Goal: Navigation & Orientation: Find specific page/section

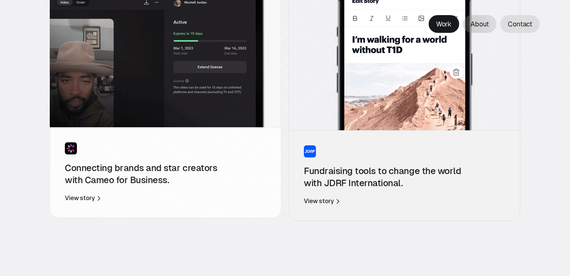
scroll to position [266, 0]
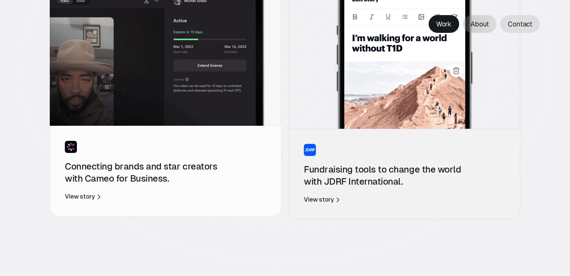
click at [221, 76] on img at bounding box center [165, 39] width 231 height 174
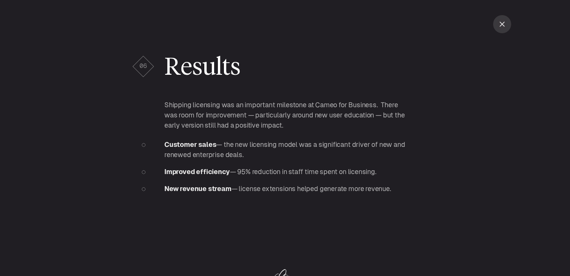
scroll to position [6617, 0]
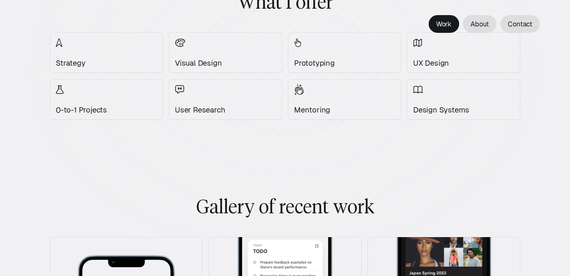
scroll to position [561, 0]
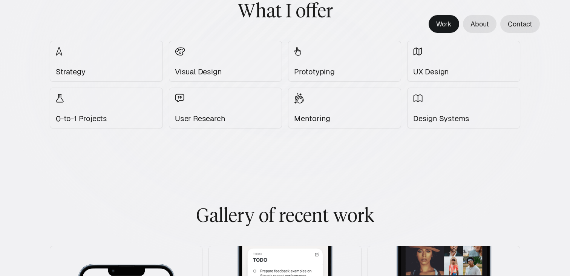
click at [331, 69] on p "Prototyping" at bounding box center [344, 72] width 101 height 8
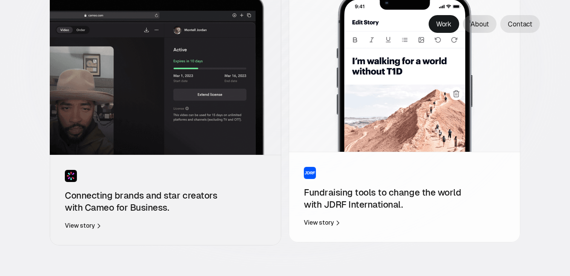
scroll to position [228, 0]
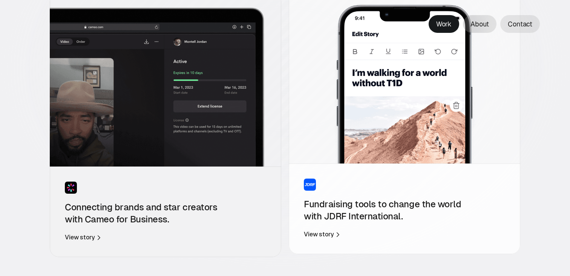
click at [431, 78] on img at bounding box center [404, 76] width 231 height 174
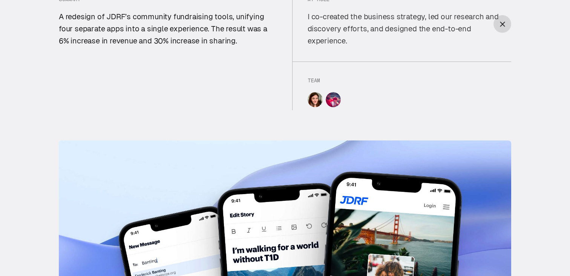
click at [498, 28] on link at bounding box center [503, 24] width 18 height 18
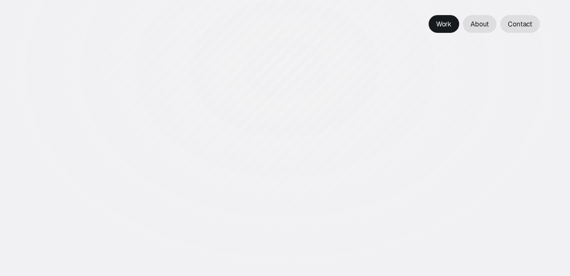
scroll to position [15, 0]
